Goal: Information Seeking & Learning: Learn about a topic

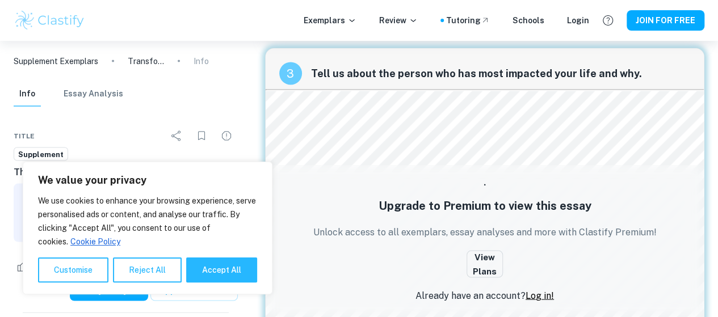
scroll to position [1041, 0]
click at [357, 194] on div "Upgrade to Premium to view this essay Unlock access to all exemplars, essay ana…" at bounding box center [484, 243] width 355 height 131
click at [335, 129] on div "3 Tell us about the person who has most impacted your life and why. Upgrade to …" at bounding box center [484, 193] width 439 height 290
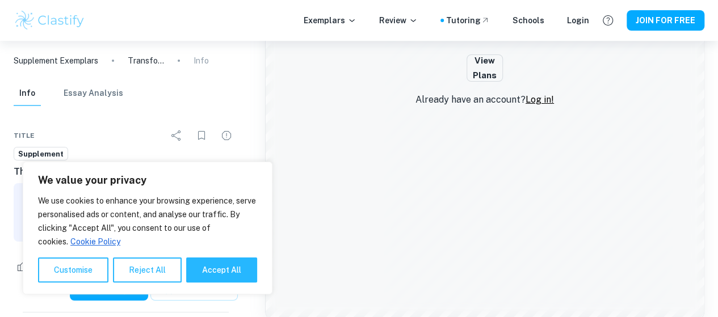
scroll to position [2034, 0]
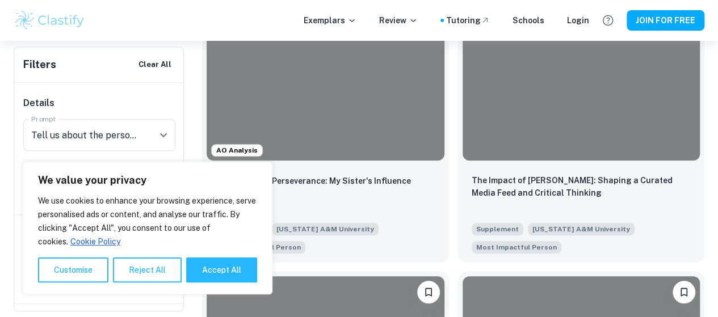
scroll to position [396, 0]
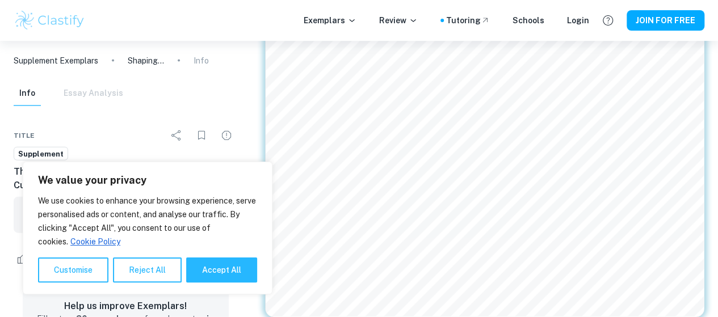
scroll to position [1231, 0]
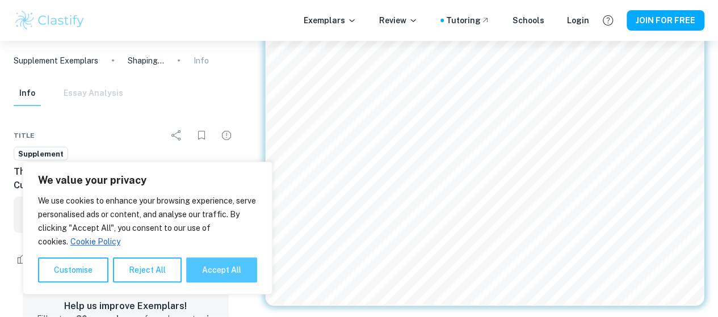
click at [214, 279] on button "Accept All" at bounding box center [221, 270] width 71 height 25
checkbox input "true"
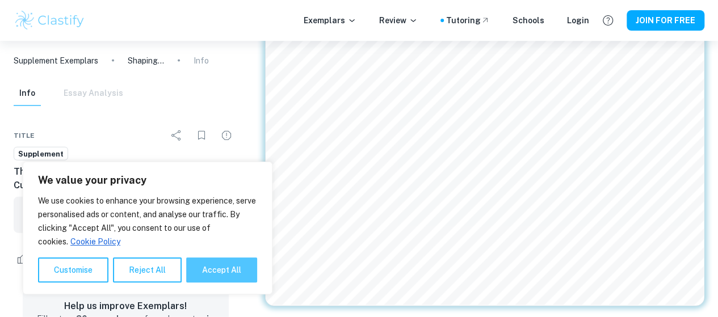
checkbox input "true"
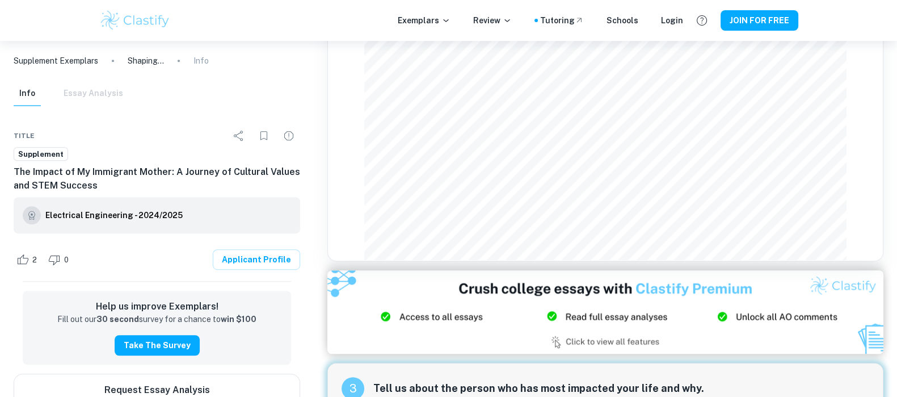
scroll to position [1172, 0]
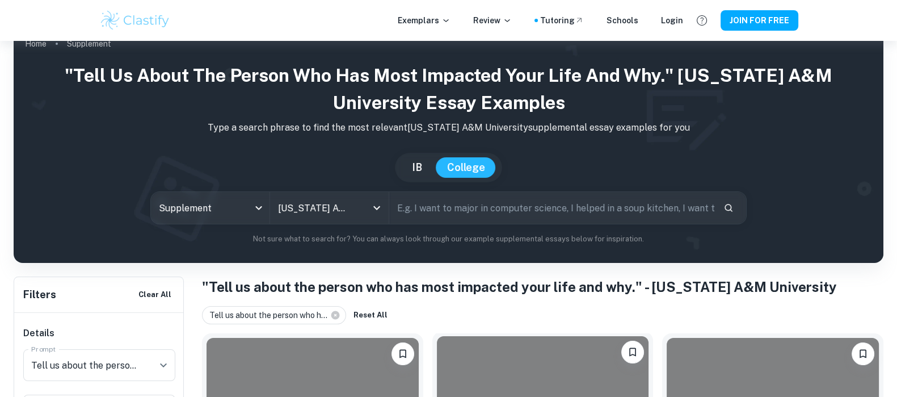
scroll to position [20, 0]
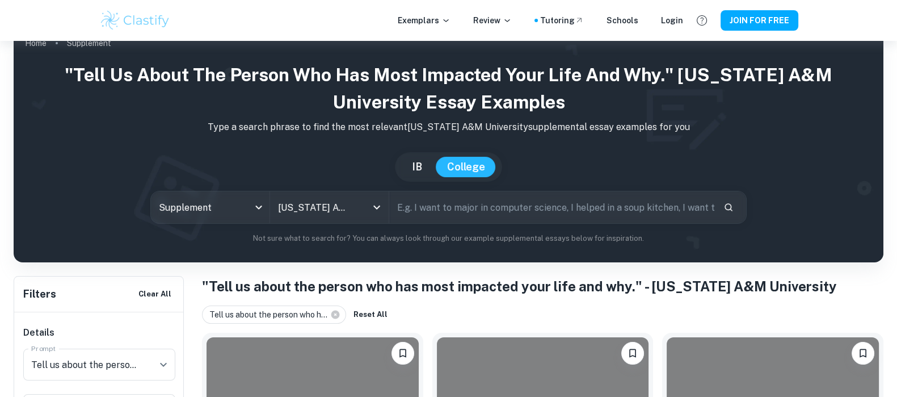
click at [403, 210] on input "text" at bounding box center [551, 207] width 325 height 32
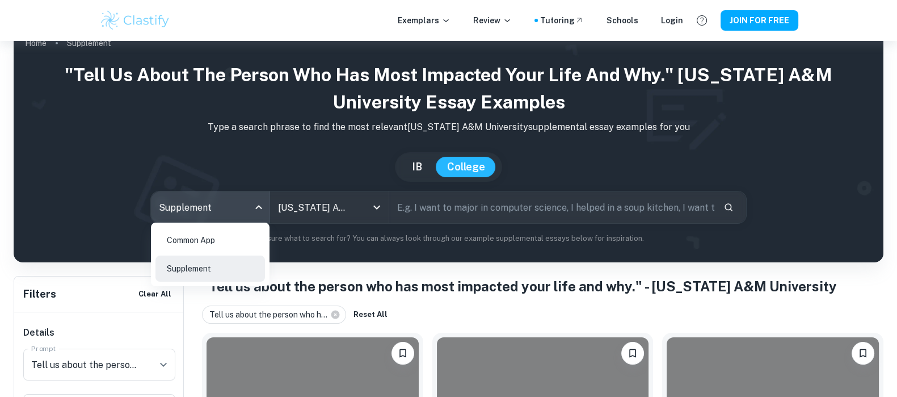
click at [202, 203] on body "We value your privacy We use cookies to enhance your browsing experience, serve…" at bounding box center [448, 218] width 897 height 397
click at [200, 205] on div at bounding box center [448, 198] width 897 height 397
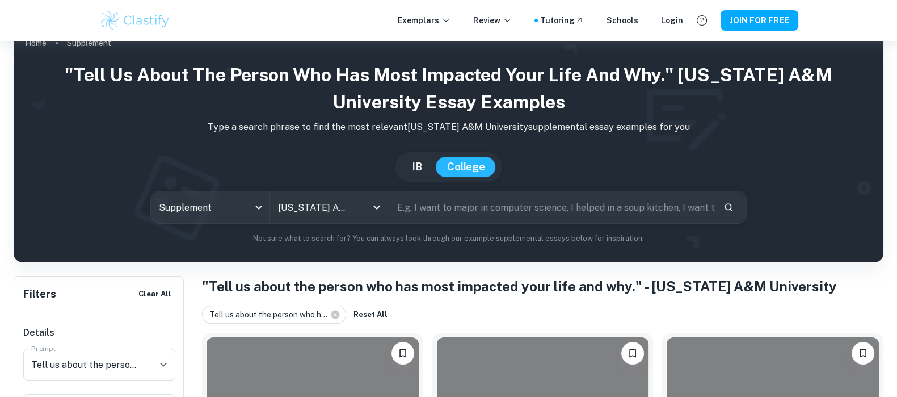
click at [341, 223] on div ""Tell us about the person who has most impacted your life and why." [US_STATE] …" at bounding box center [449, 152] width 852 height 183
click at [342, 217] on input "[US_STATE] A&M University" at bounding box center [313, 207] width 77 height 22
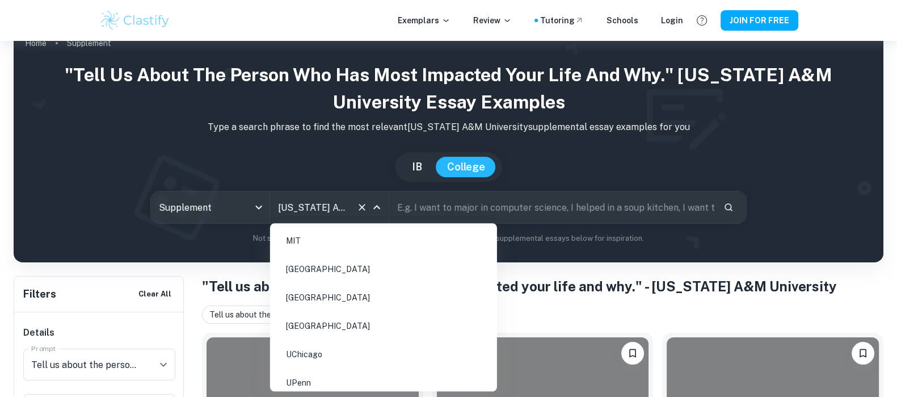
scroll to position [718, 0]
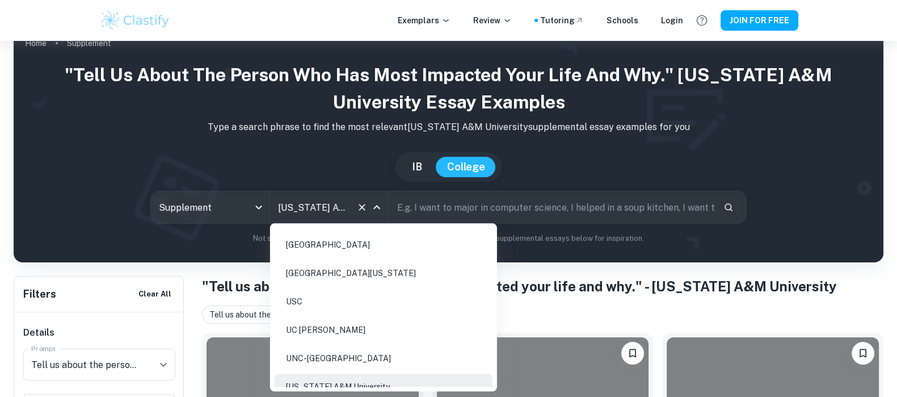
click at [425, 205] on input "text" at bounding box center [551, 207] width 325 height 32
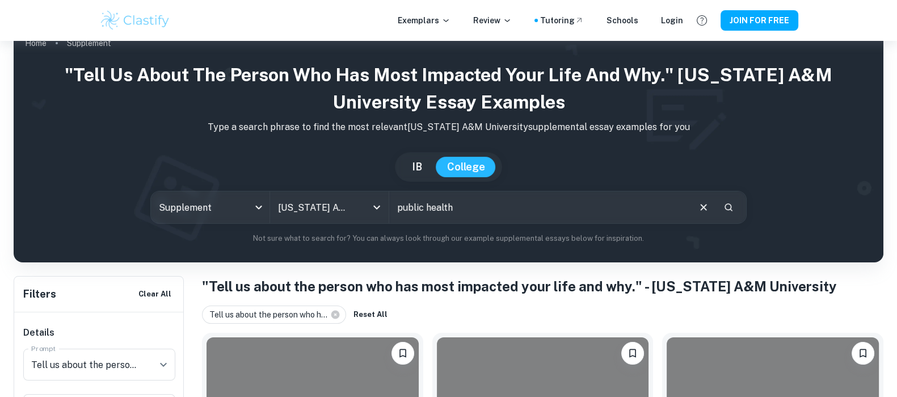
type input "public health"
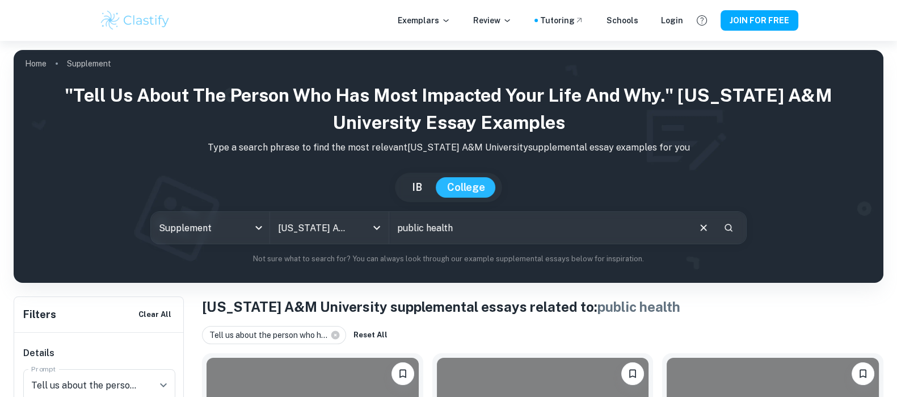
drag, startPoint x: 470, startPoint y: 228, endPoint x: 199, endPoint y: 208, distance: 272.0
click at [199, 208] on div ""Tell us about the person who has most impacted your life and why." [US_STATE] …" at bounding box center [449, 173] width 852 height 183
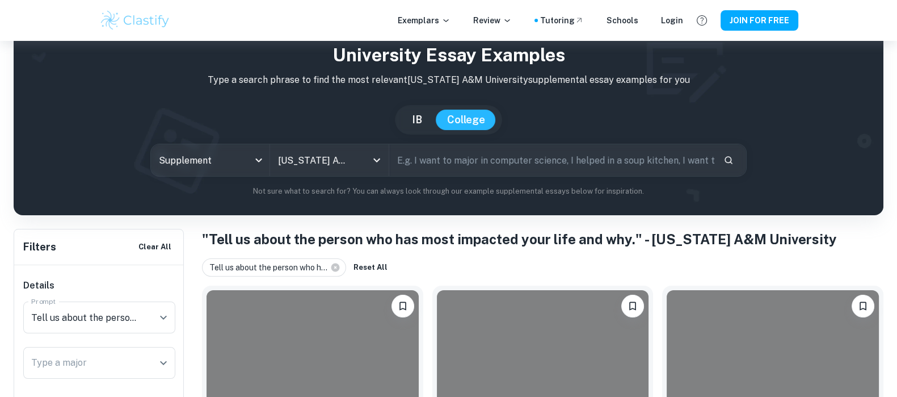
scroll to position [37, 0]
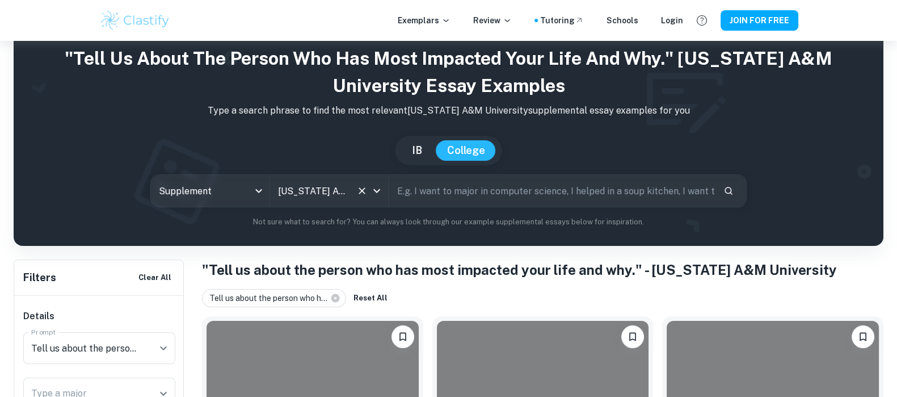
click at [298, 197] on input "[US_STATE] A&M University" at bounding box center [313, 191] width 77 height 22
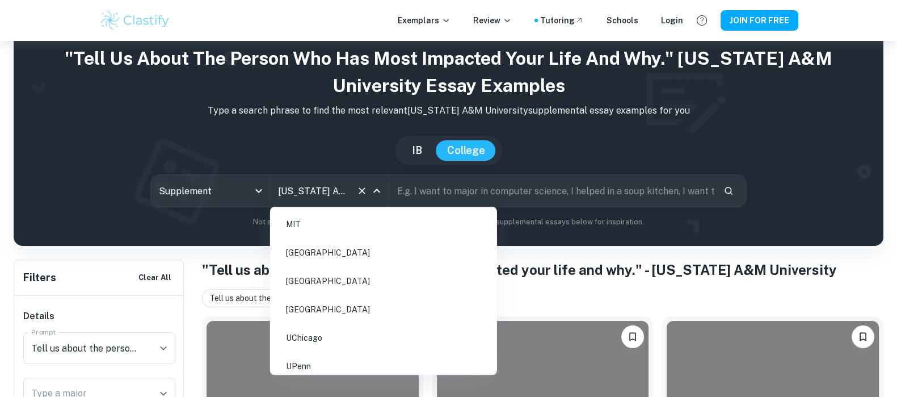
scroll to position [718, 0]
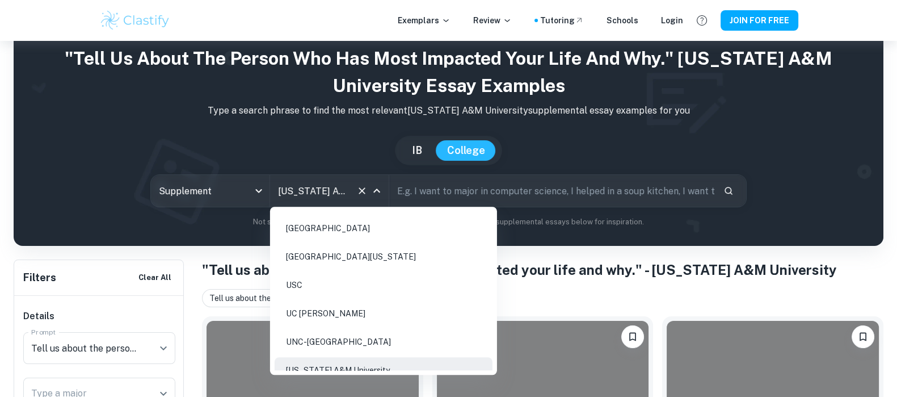
click at [370, 317] on li "[US_STATE] A&M University" at bounding box center [384, 370] width 218 height 26
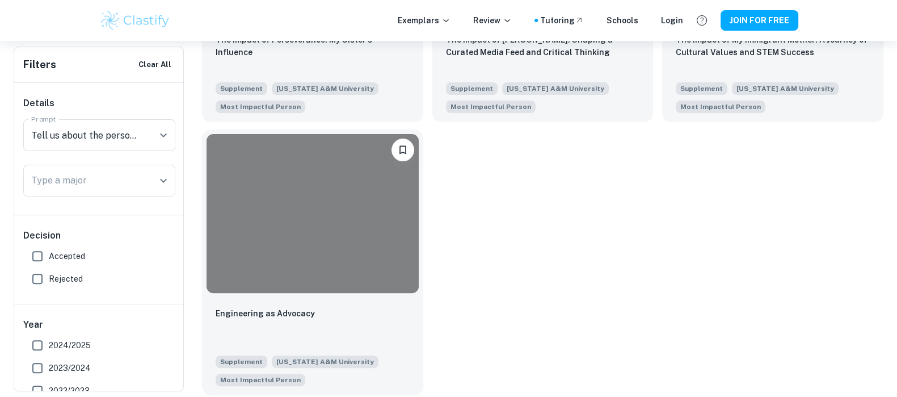
scroll to position [468, 0]
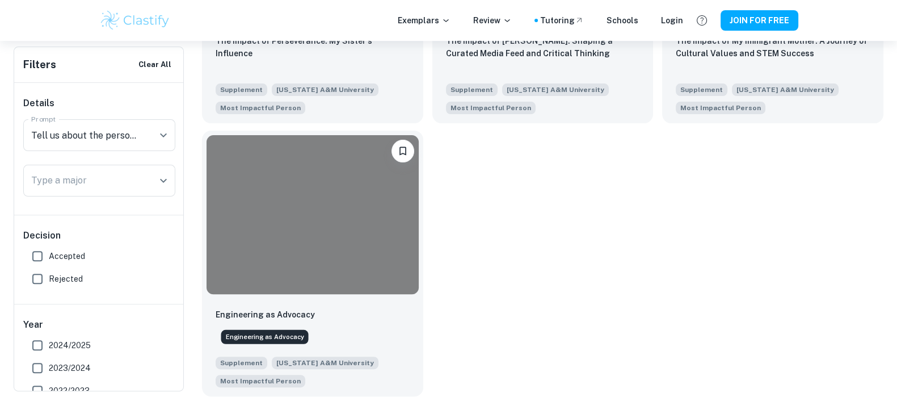
click at [272, 317] on p "Engineering as Advocacy" at bounding box center [265, 314] width 99 height 12
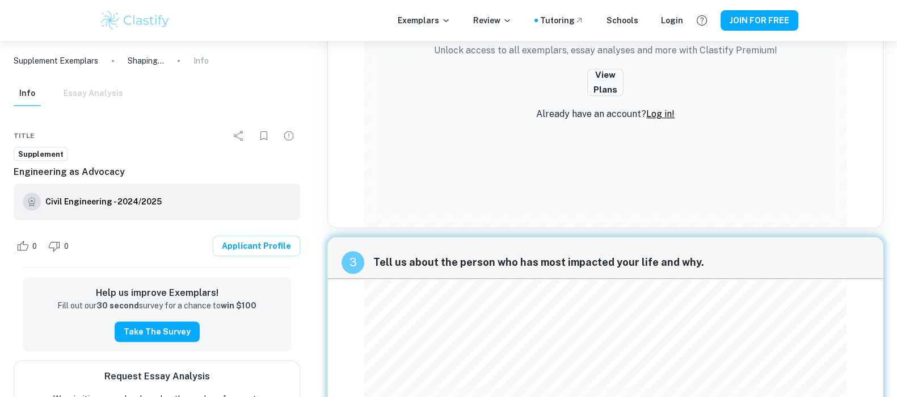
scroll to position [1349, 0]
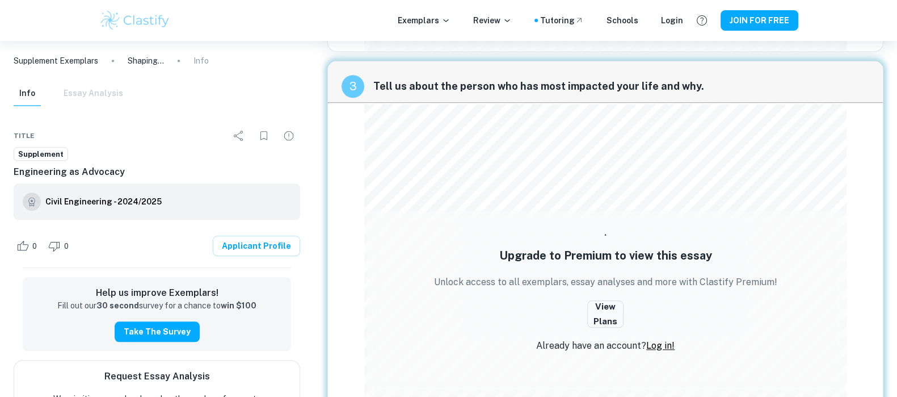
click at [458, 188] on div "3 Tell us about the person who has most impacted your life and why. Upgrade to …" at bounding box center [605, 260] width 556 height 398
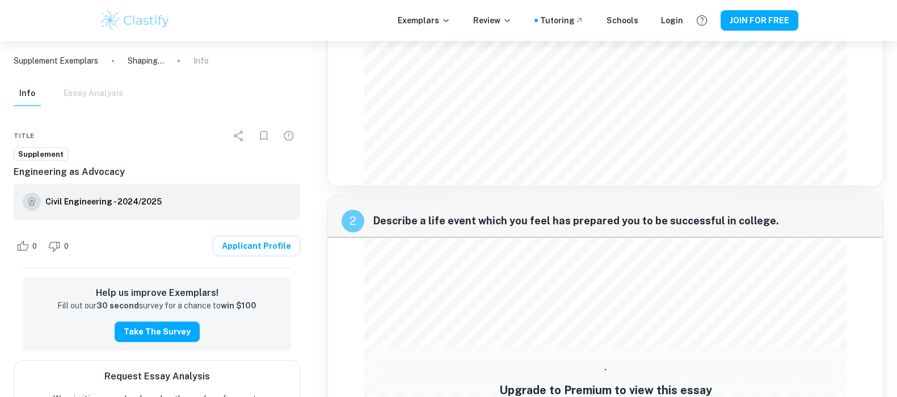
scroll to position [831, 0]
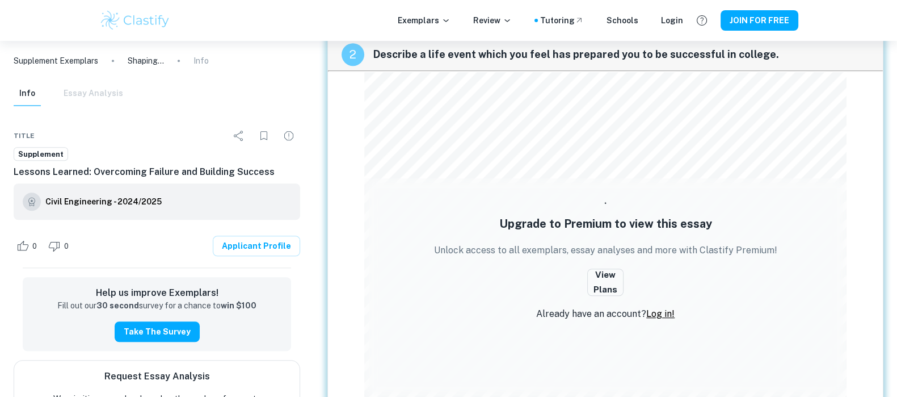
scroll to position [974, 0]
